Goal: Task Accomplishment & Management: Complete application form

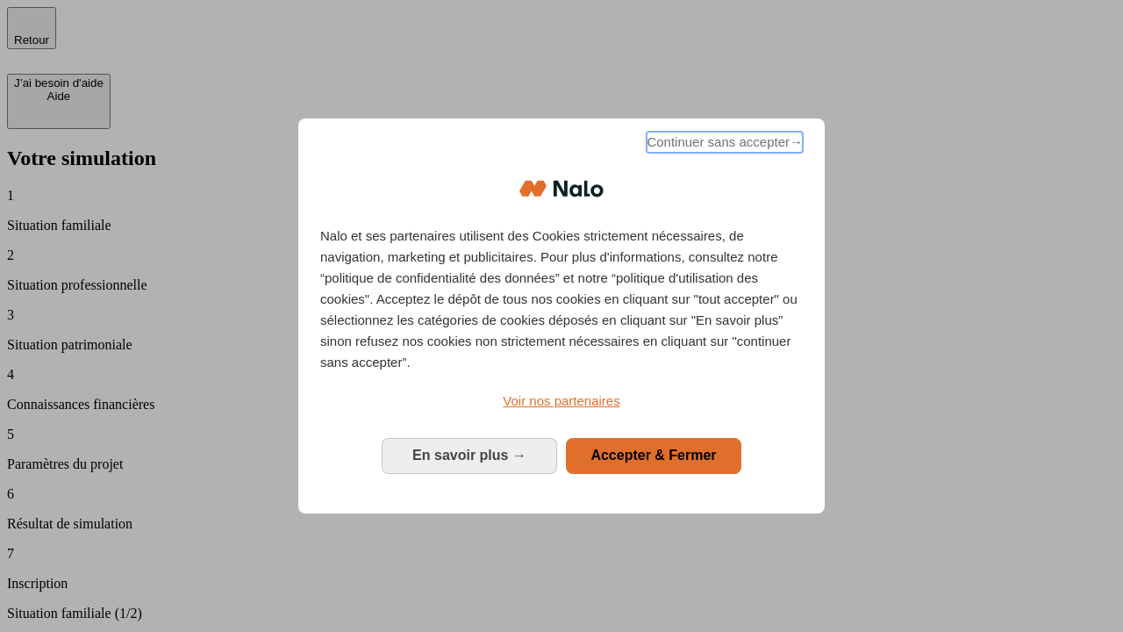
click at [723, 145] on span "Continuer sans accepter →" at bounding box center [724, 142] width 156 height 21
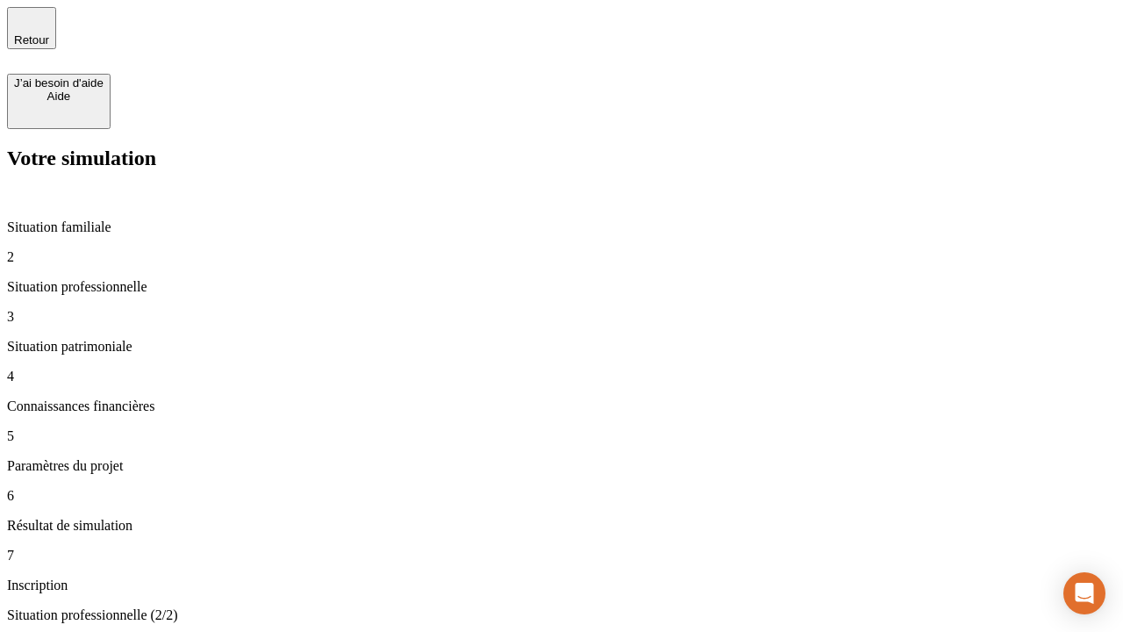
type input "70 000"
type input "1 000"
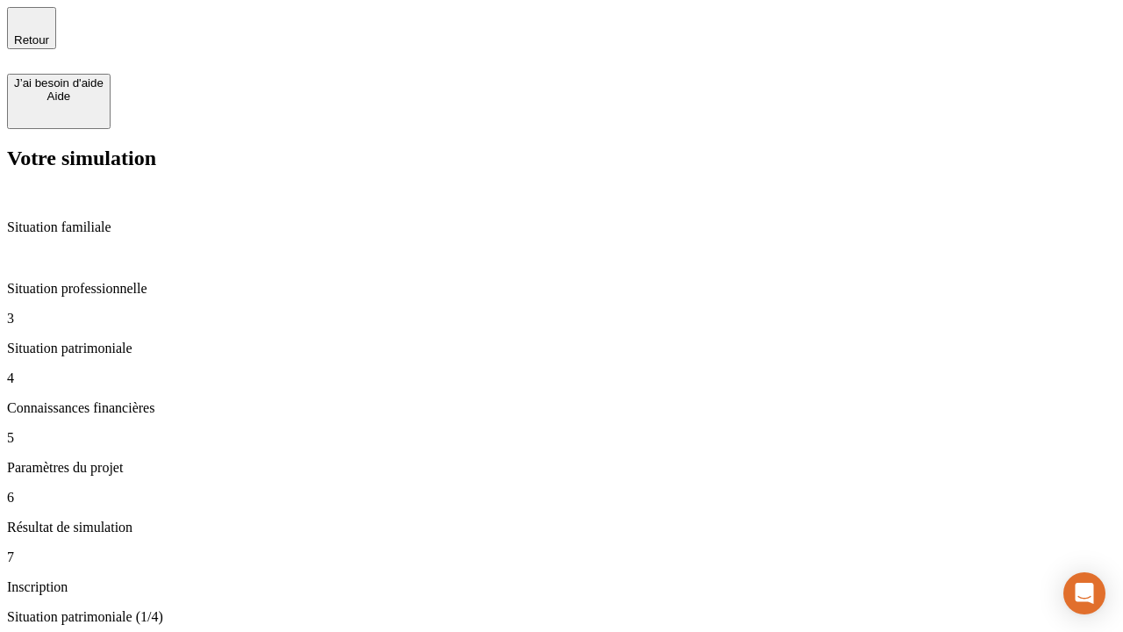
type input "800"
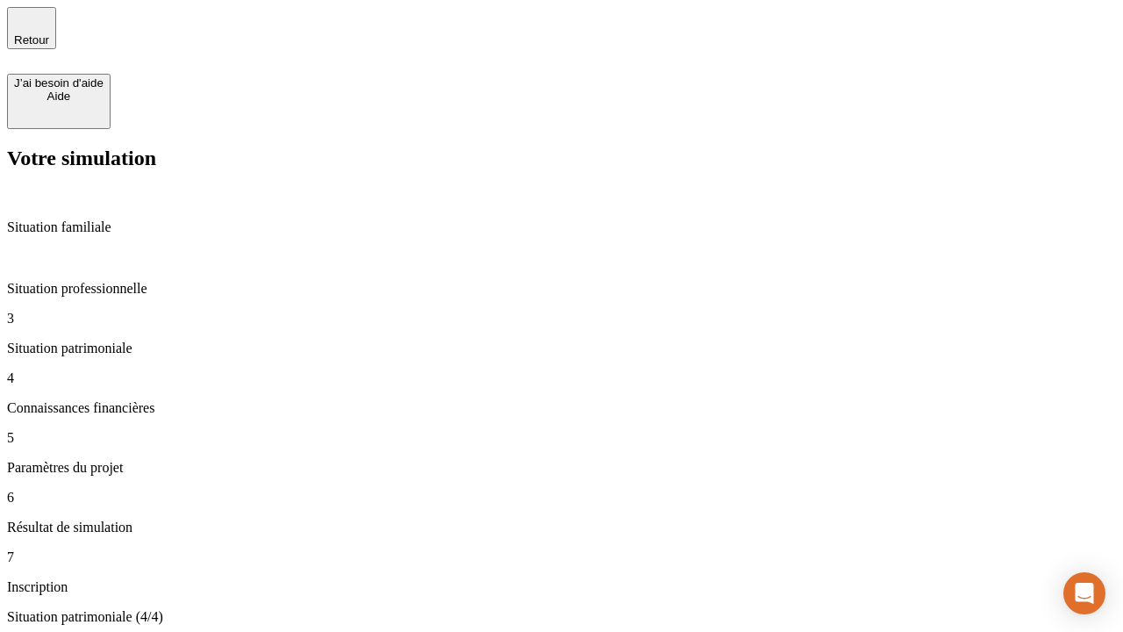
type input "6"
type input "400"
type input "3"
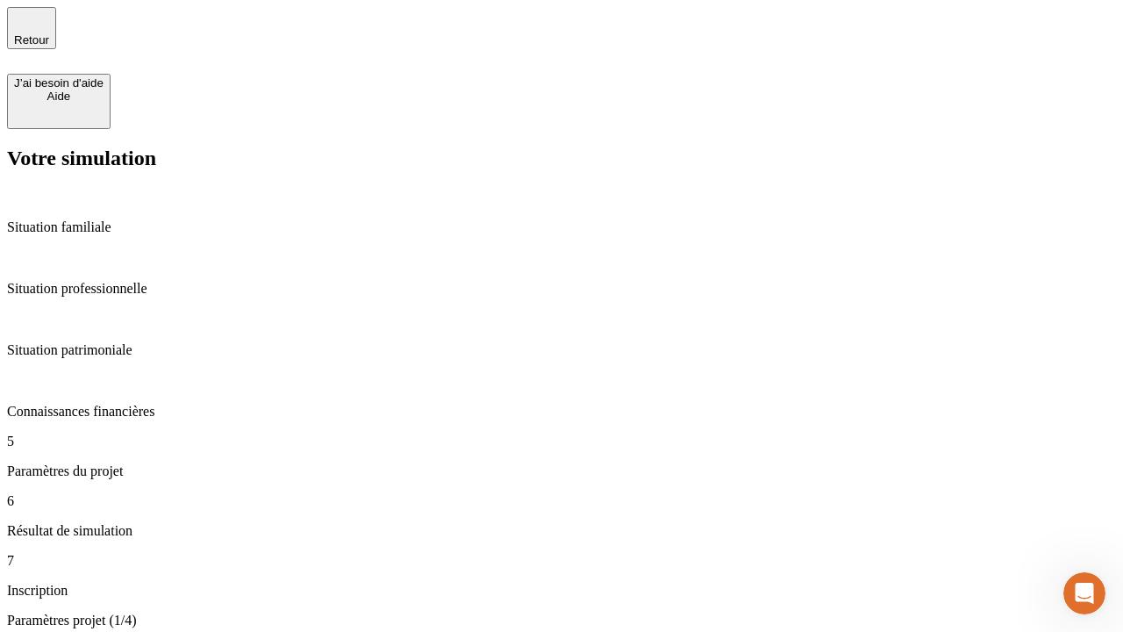
type input "35"
type input "500"
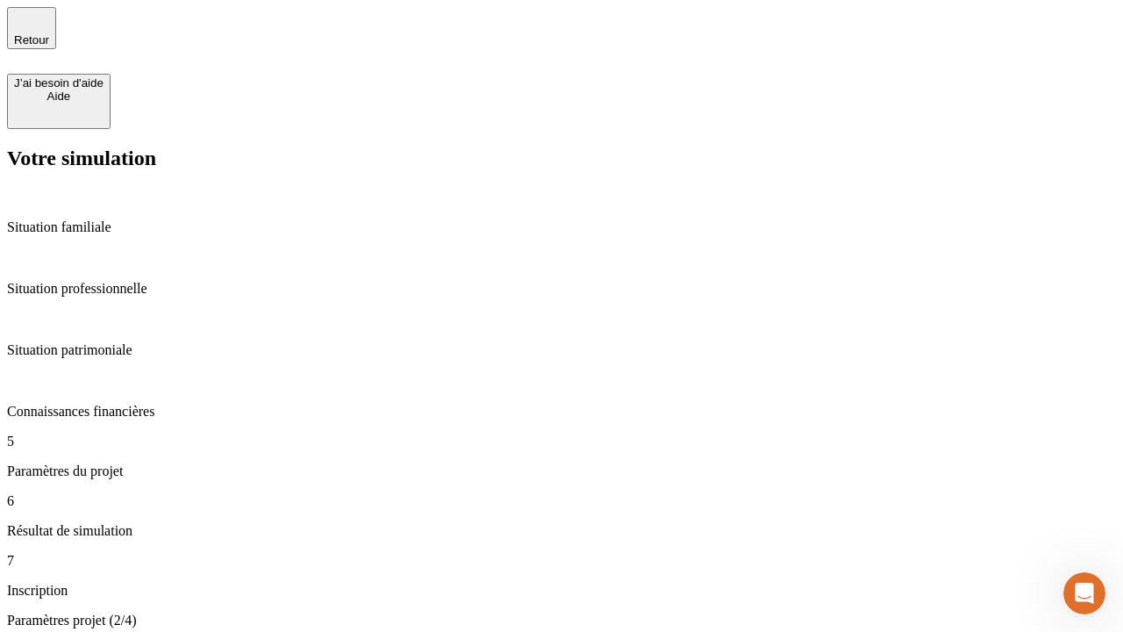
type input "640"
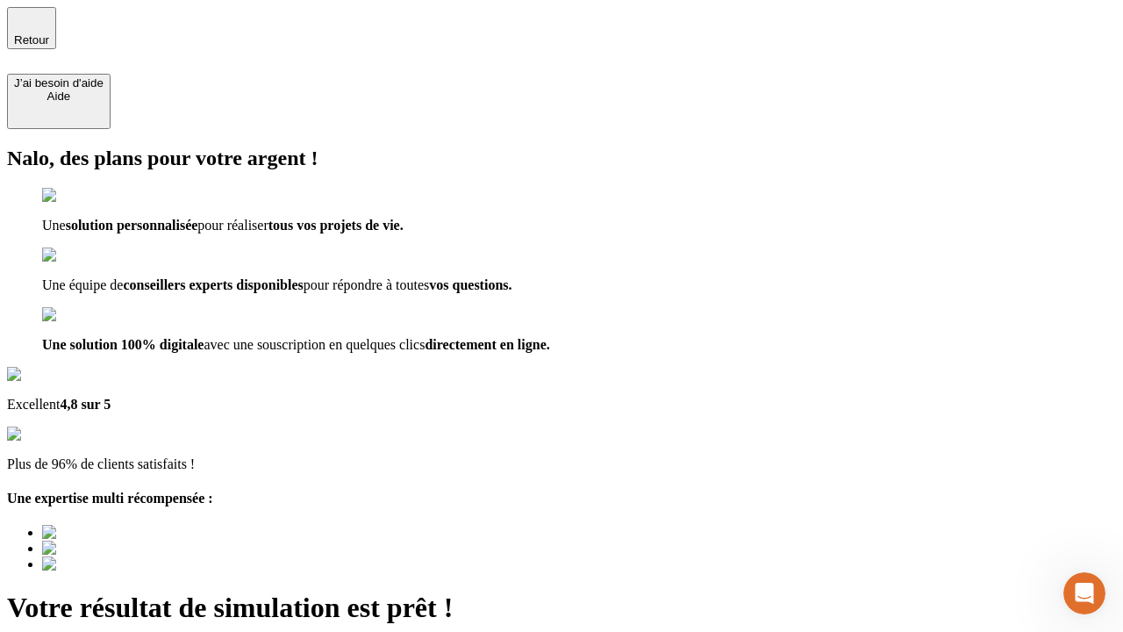
type input "[EMAIL_ADDRESS][DOMAIN_NAME]"
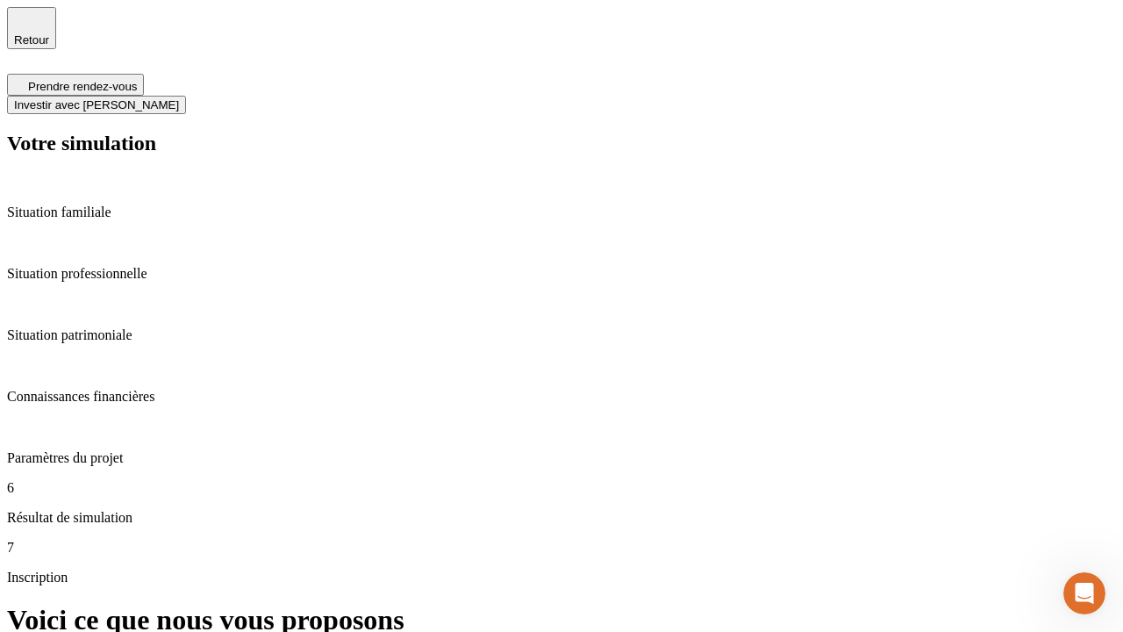
click at [179, 98] on span "Investir avec [PERSON_NAME]" at bounding box center [96, 104] width 165 height 13
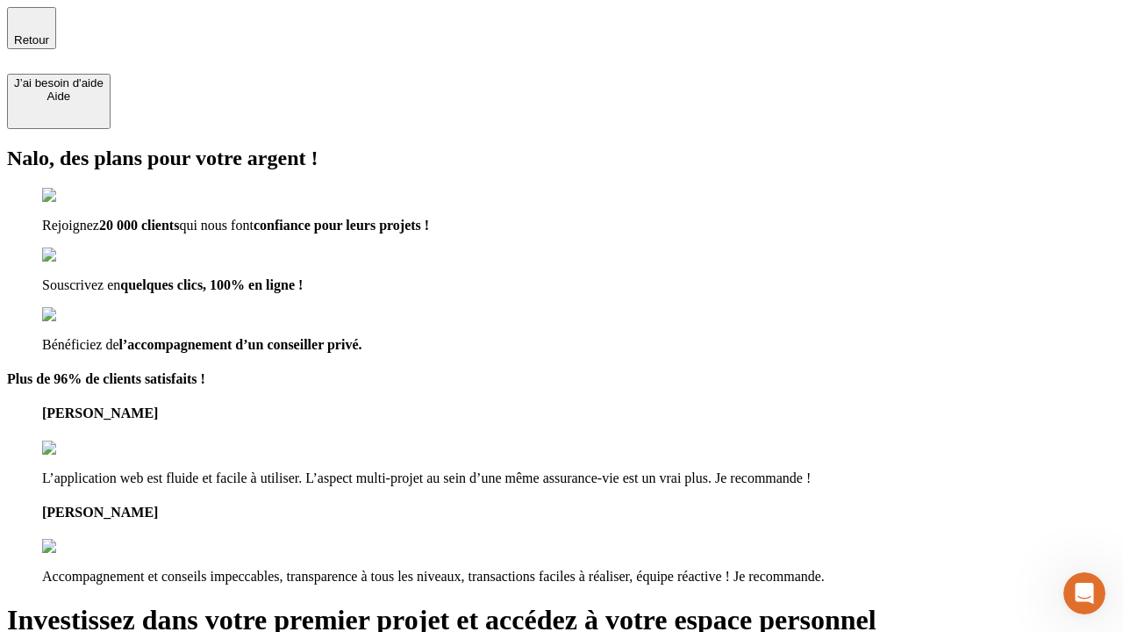
type input "[EMAIL_ADDRESS][DOMAIN_NAME]"
